Goal: Check status: Check status

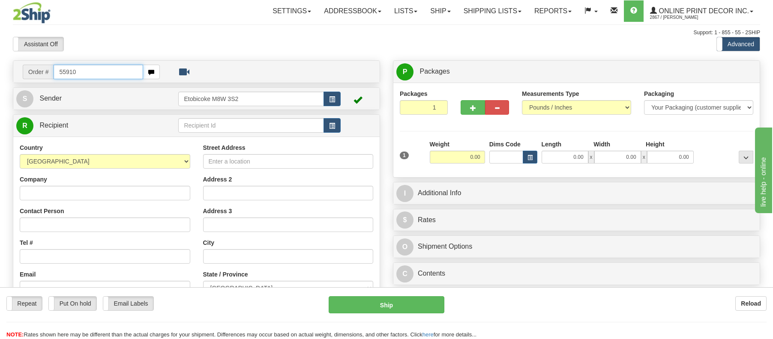
click at [59, 72] on input "55910" at bounding box center [99, 72] width 90 height 15
type input "US-55910"
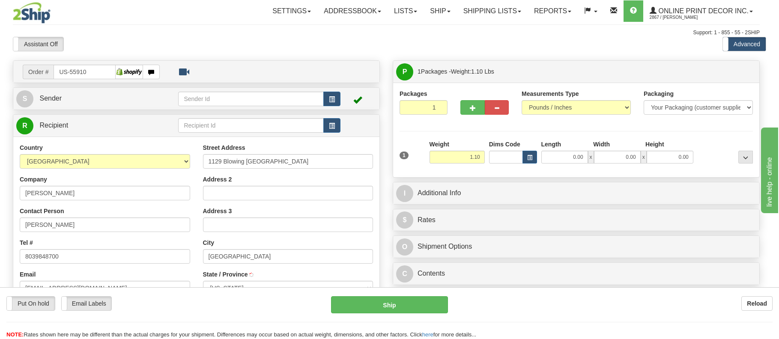
type input "[GEOGRAPHIC_DATA]"
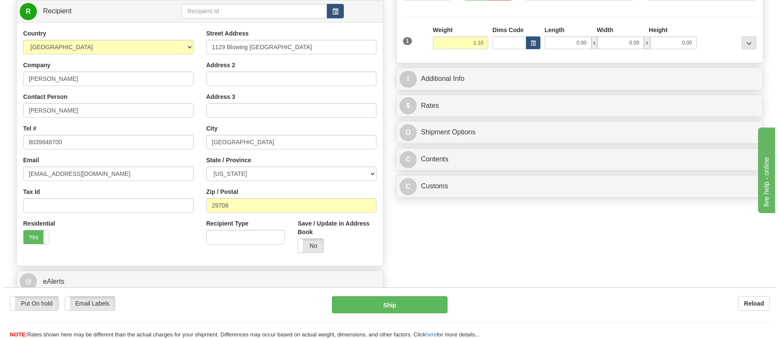
scroll to position [115, 0]
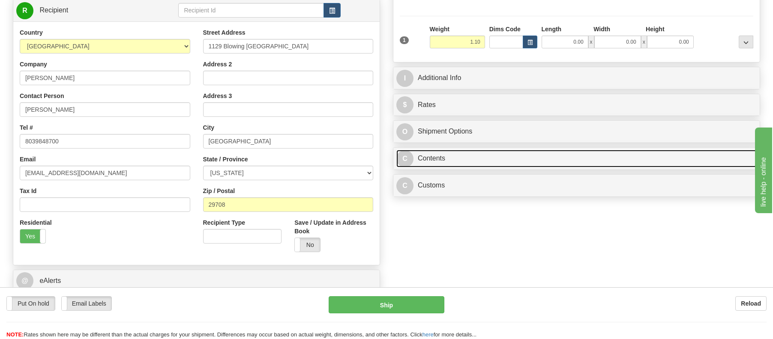
click at [429, 159] on link "C Contents" at bounding box center [576, 159] width 360 height 18
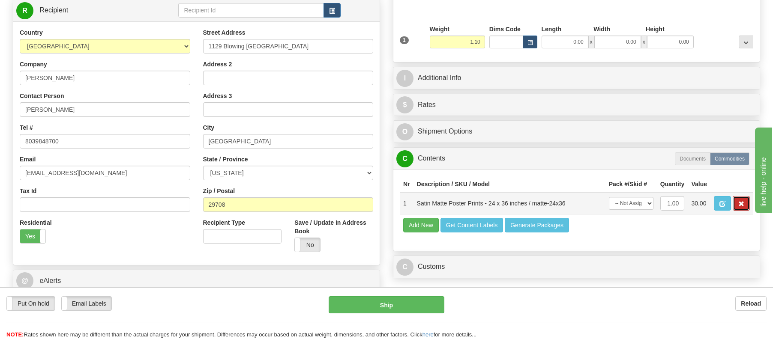
click at [741, 207] on span "button" at bounding box center [741, 204] width 6 height 6
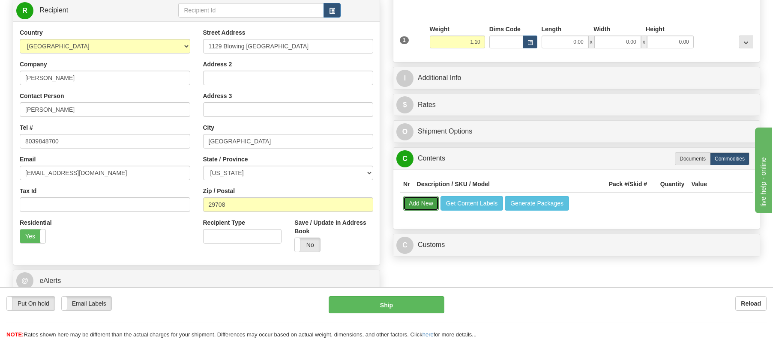
click at [425, 206] on button "Add New" at bounding box center [421, 203] width 36 height 15
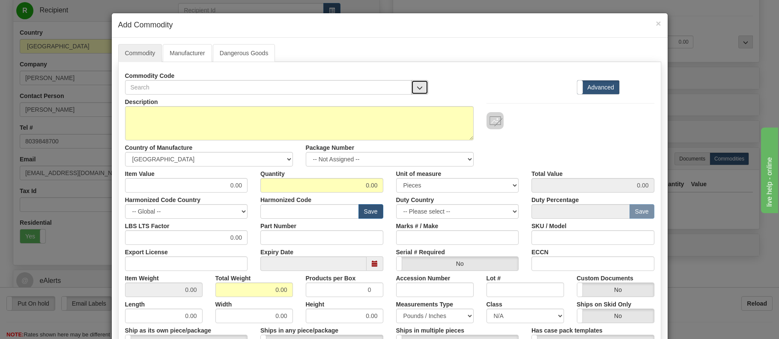
click at [417, 90] on span "button" at bounding box center [420, 88] width 6 height 6
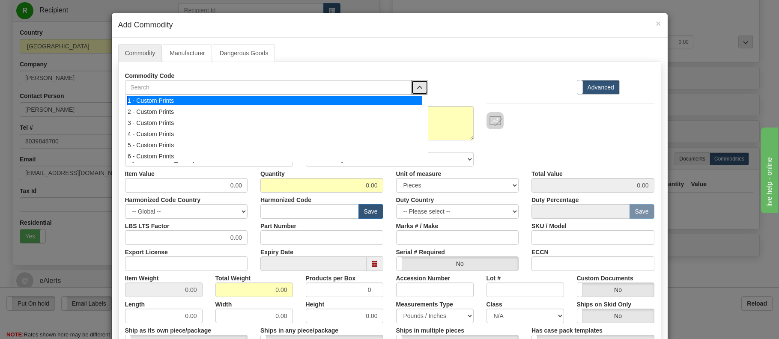
click at [139, 99] on div "1 - Custom Prints" at bounding box center [274, 100] width 295 height 9
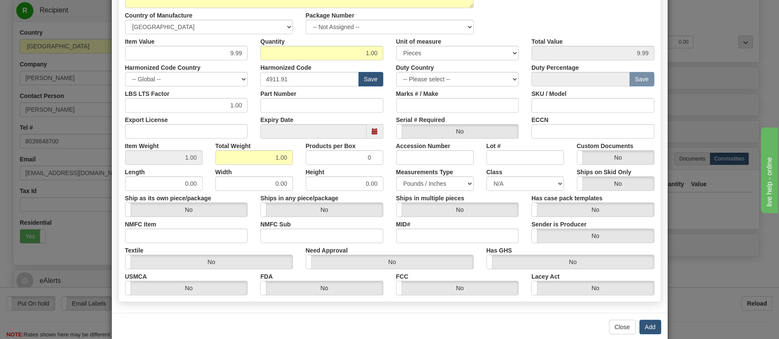
scroll to position [118, 0]
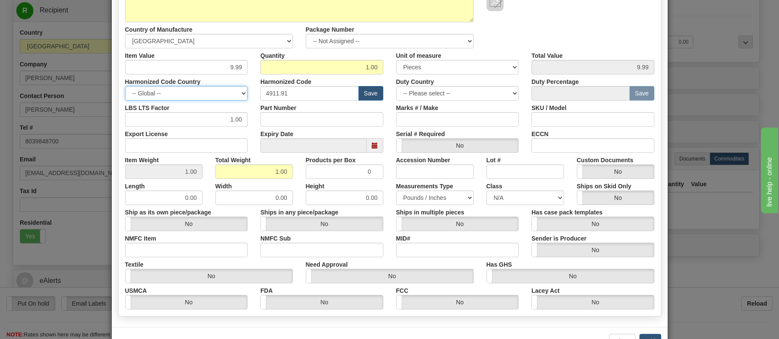
click at [223, 92] on select "-- Global -- [GEOGRAPHIC_DATA] [GEOGRAPHIC_DATA] [GEOGRAPHIC_DATA] [GEOGRAPHIC_…" at bounding box center [186, 93] width 123 height 15
click at [125, 86] on select "-- Global -- [GEOGRAPHIC_DATA] [GEOGRAPHIC_DATA] [GEOGRAPHIC_DATA] [GEOGRAPHIC_…" at bounding box center [186, 93] width 123 height 15
click at [333, 92] on input "4911.91" at bounding box center [309, 93] width 99 height 15
drag, startPoint x: 299, startPoint y: 95, endPoint x: 216, endPoint y: 95, distance: 83.5
click at [215, 96] on div "Harmonized Code Country -- Global -- [GEOGRAPHIC_DATA] [GEOGRAPHIC_DATA] [GEOGR…" at bounding box center [390, 88] width 542 height 26
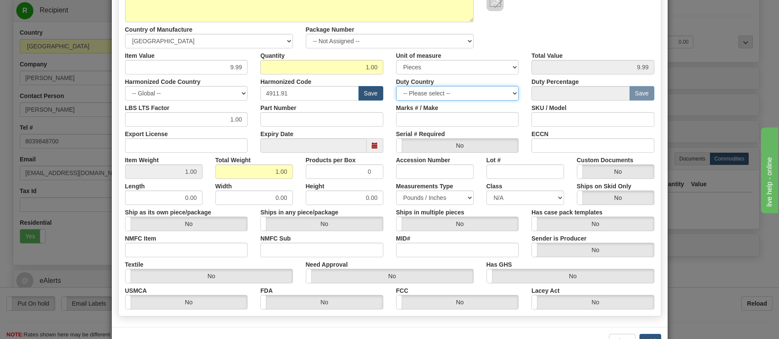
click at [458, 94] on select "-- Please select -- [GEOGRAPHIC_DATA] [GEOGRAPHIC_DATA] [GEOGRAPHIC_DATA] [GEOG…" at bounding box center [457, 93] width 123 height 15
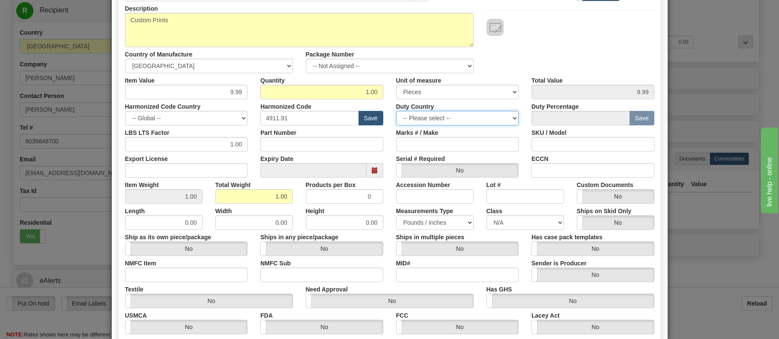
scroll to position [0, 0]
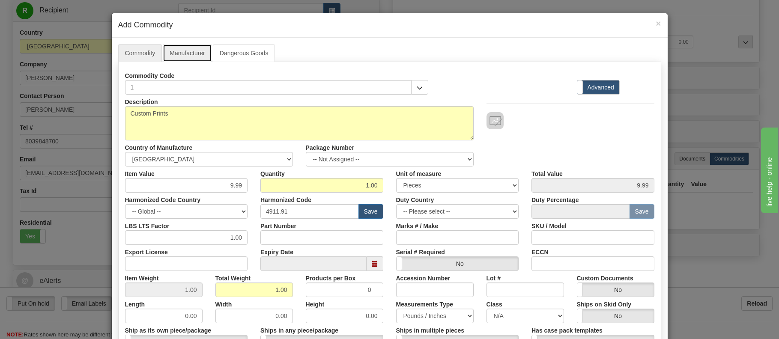
click at [196, 52] on link "Manufacturer" at bounding box center [187, 53] width 49 height 18
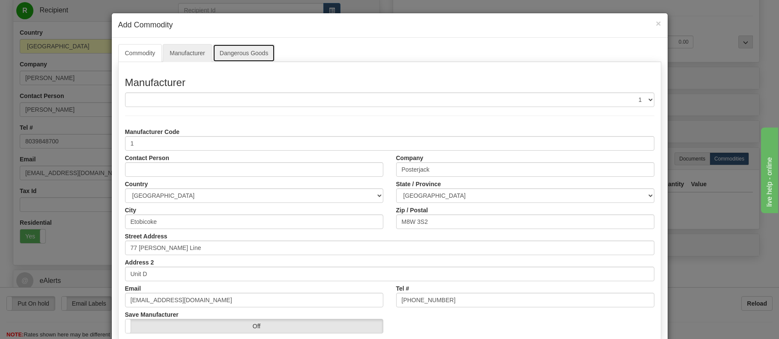
click at [242, 53] on link "Dangerous Goods" at bounding box center [244, 53] width 63 height 18
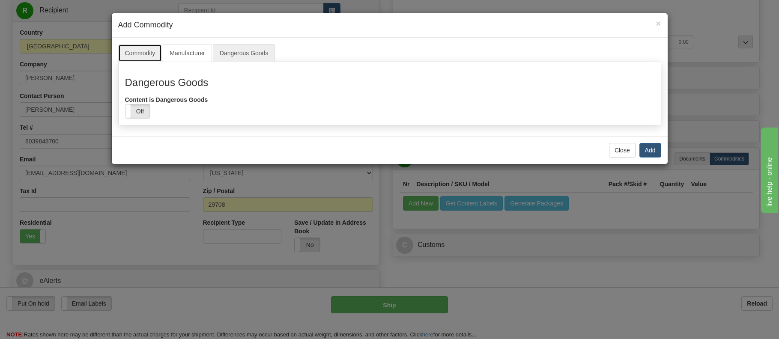
click at [126, 53] on link "Commodity" at bounding box center [140, 53] width 44 height 18
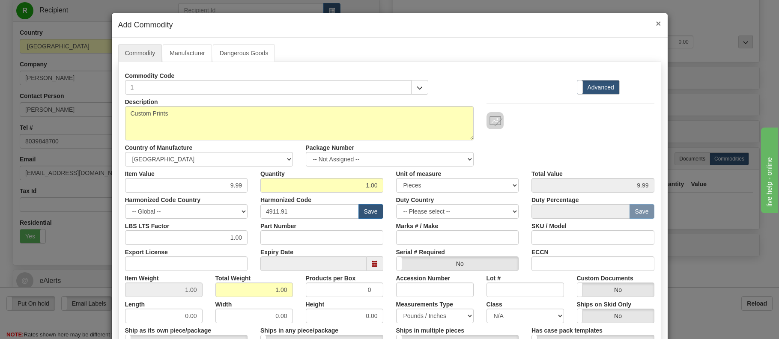
click at [656, 23] on span "×" at bounding box center [658, 23] width 5 height 10
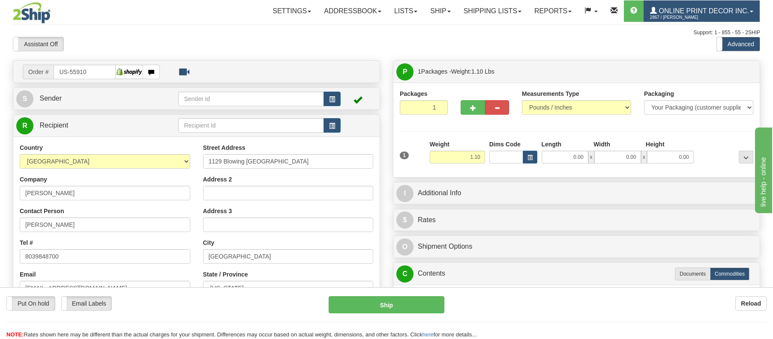
click at [710, 13] on span "2867 / [PERSON_NAME]" at bounding box center [682, 17] width 64 height 9
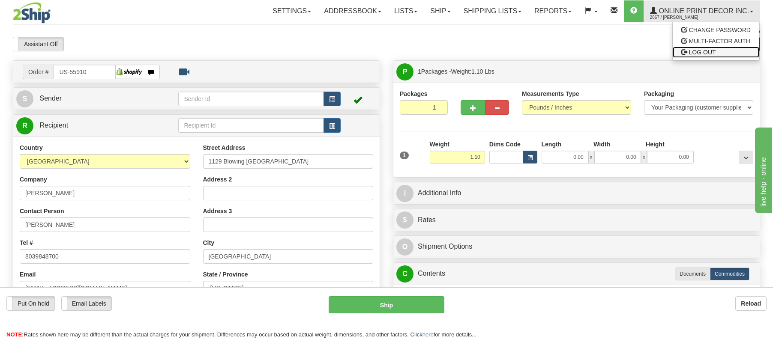
click at [702, 49] on span "LOG OUT" at bounding box center [702, 52] width 27 height 7
